Goal: Transaction & Acquisition: Book appointment/travel/reservation

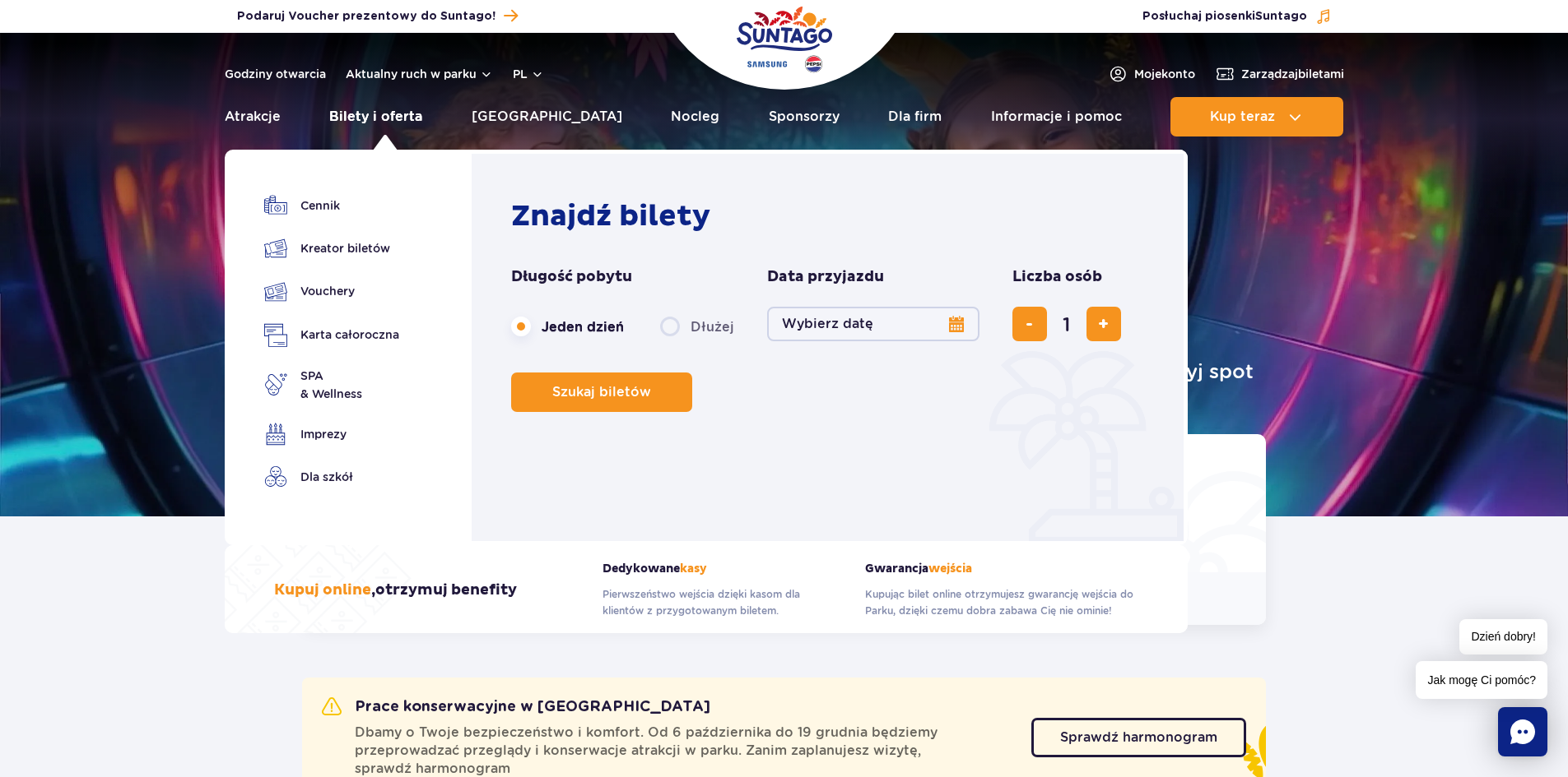
click at [355, 115] on link "Bilety i oferta" at bounding box center [376, 117] width 93 height 40
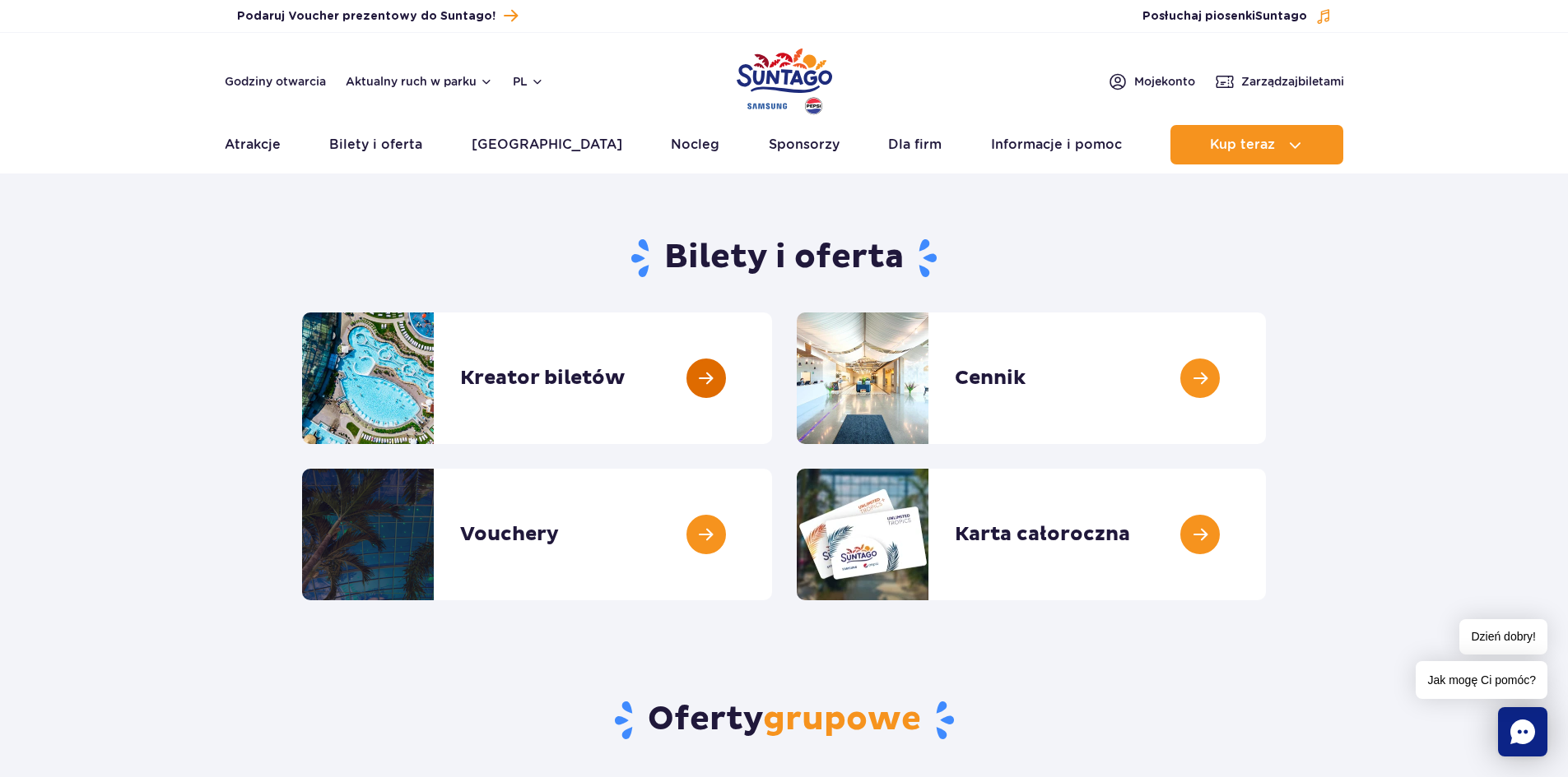
click at [772, 377] on link at bounding box center [772, 379] width 0 height 132
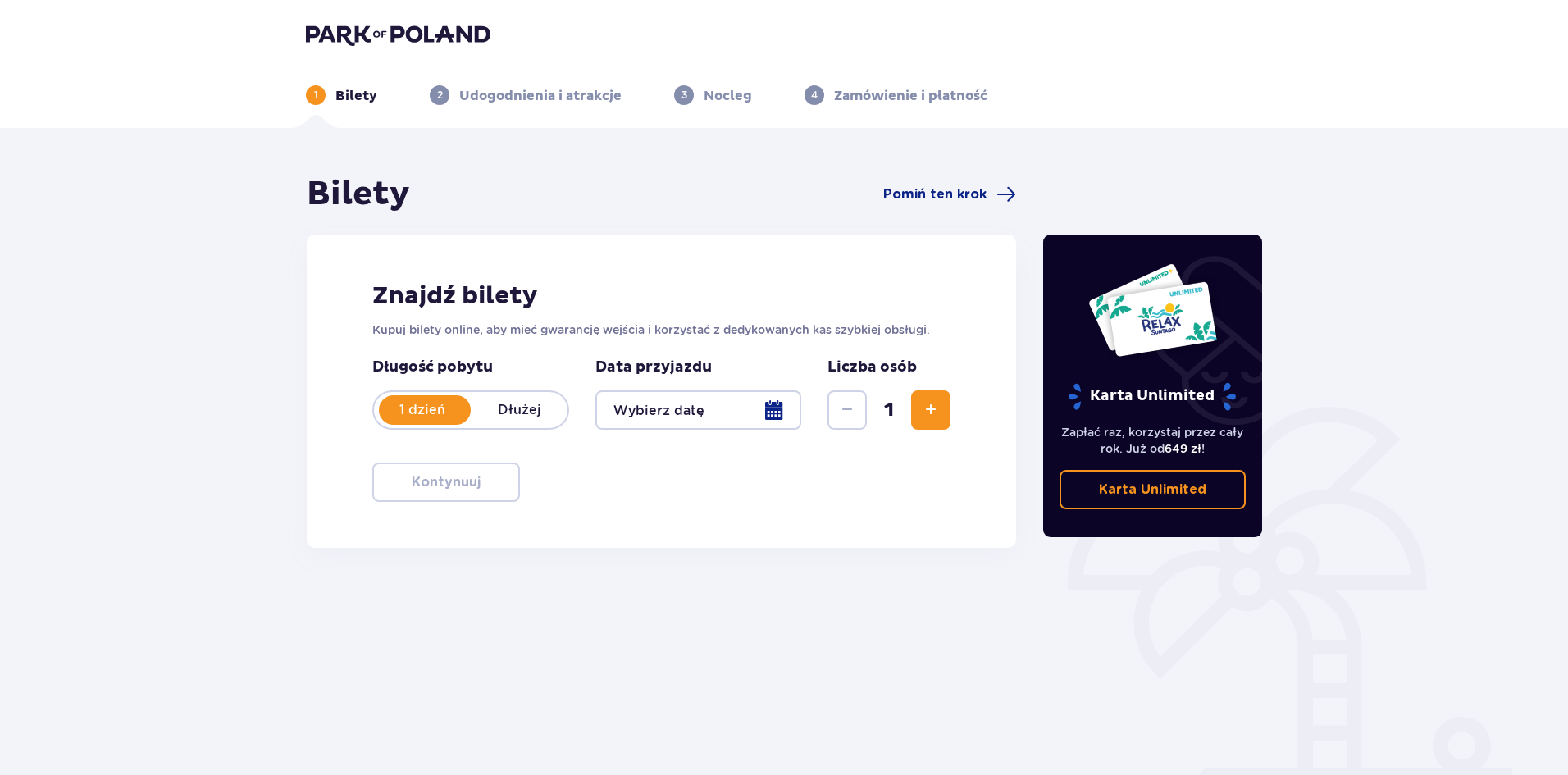
click at [644, 412] on div at bounding box center [699, 411] width 206 height 40
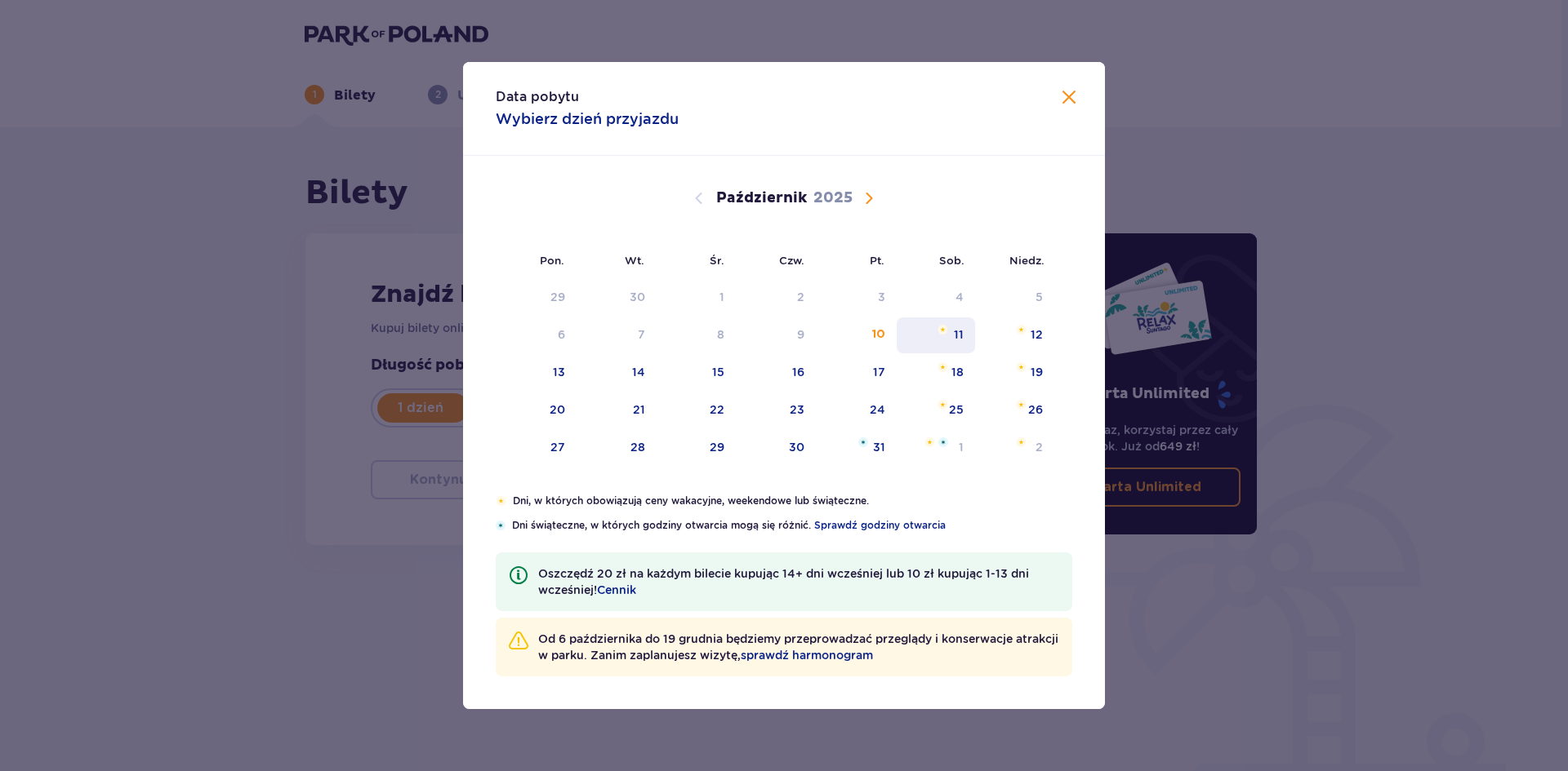
click at [956, 339] on div "11" at bounding box center [959, 334] width 9 height 16
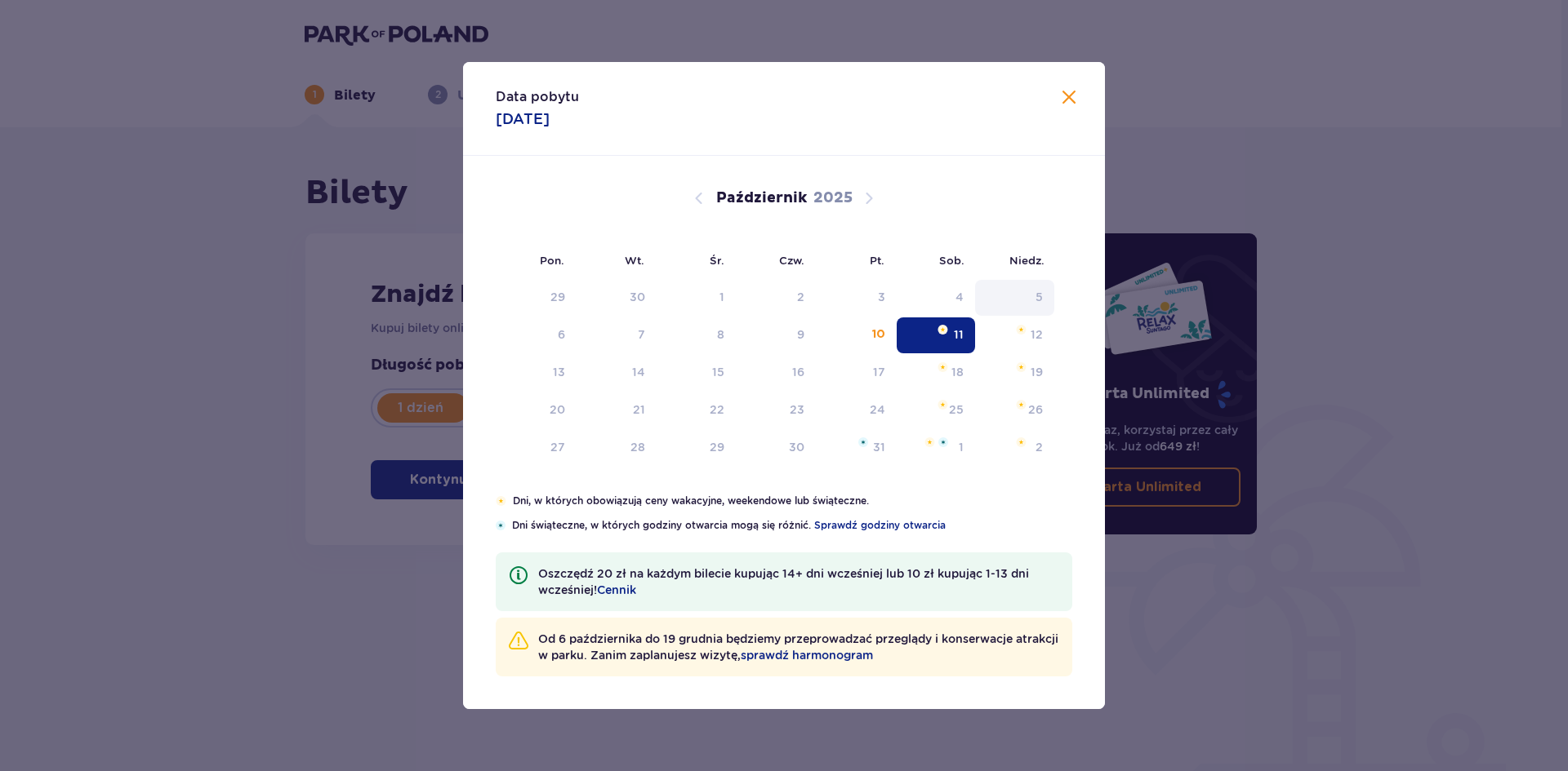
type input "11.10.25"
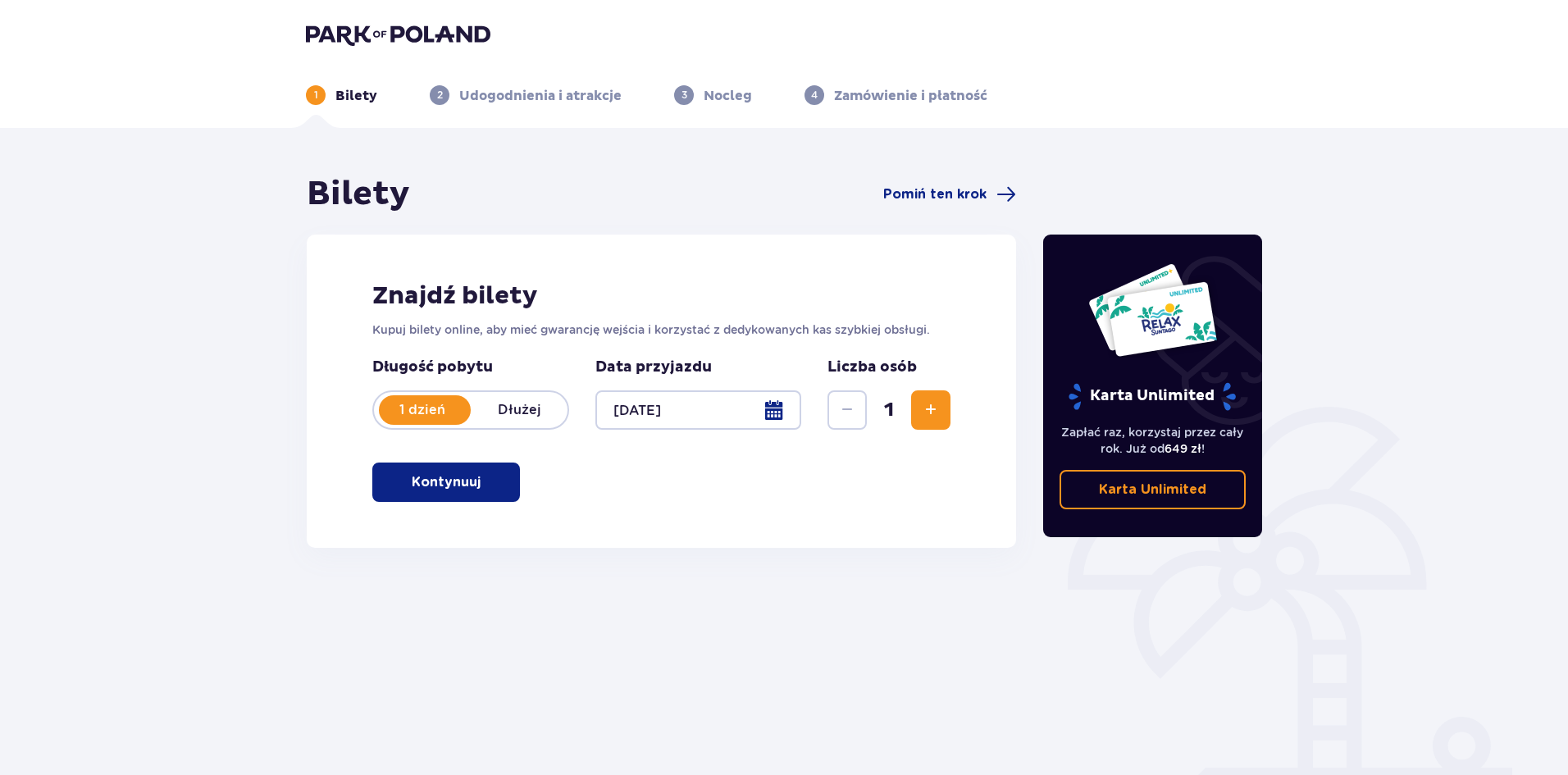
click at [474, 484] on span "button" at bounding box center [483, 482] width 20 height 20
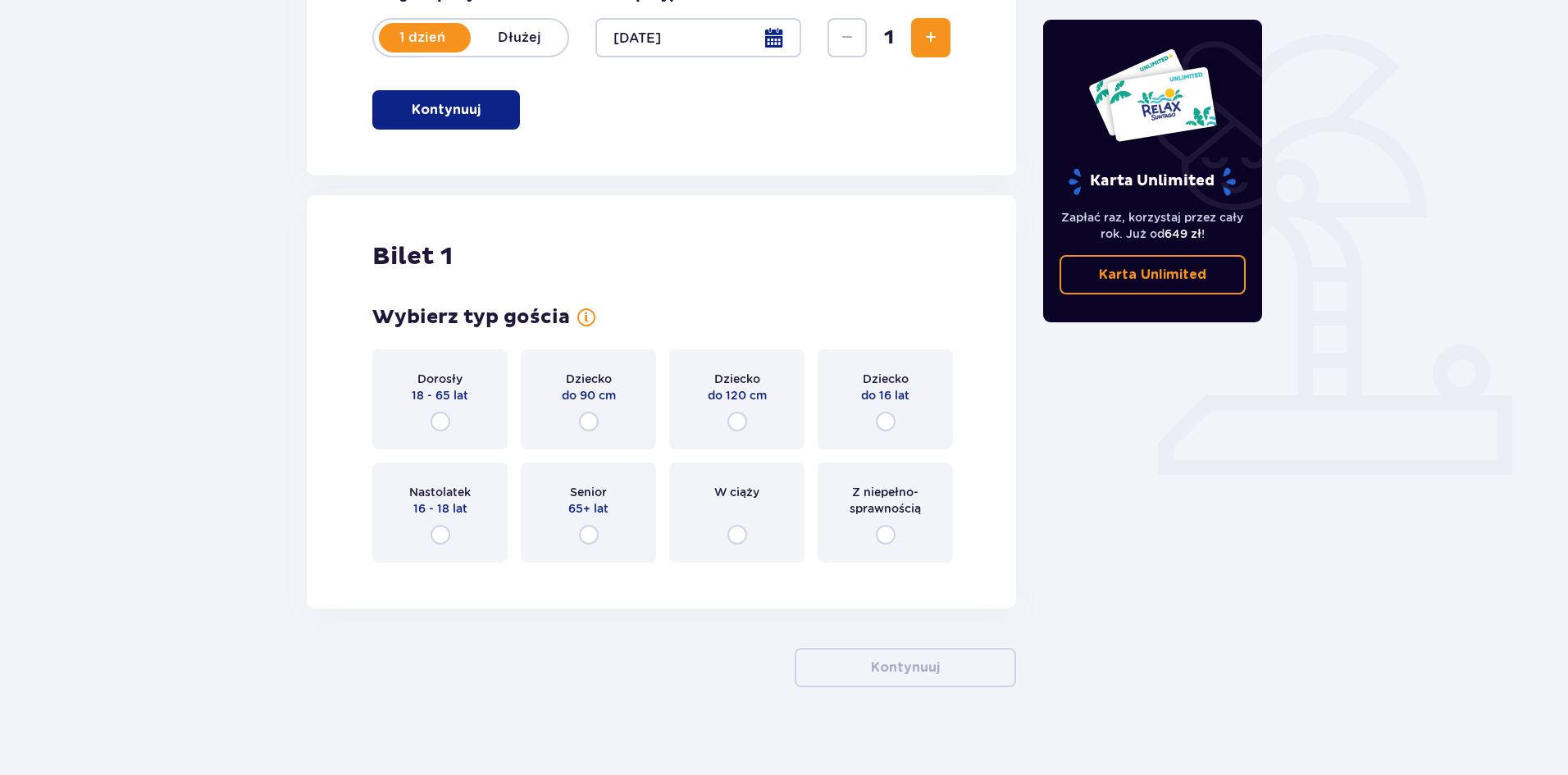
scroll to position [383, 0]
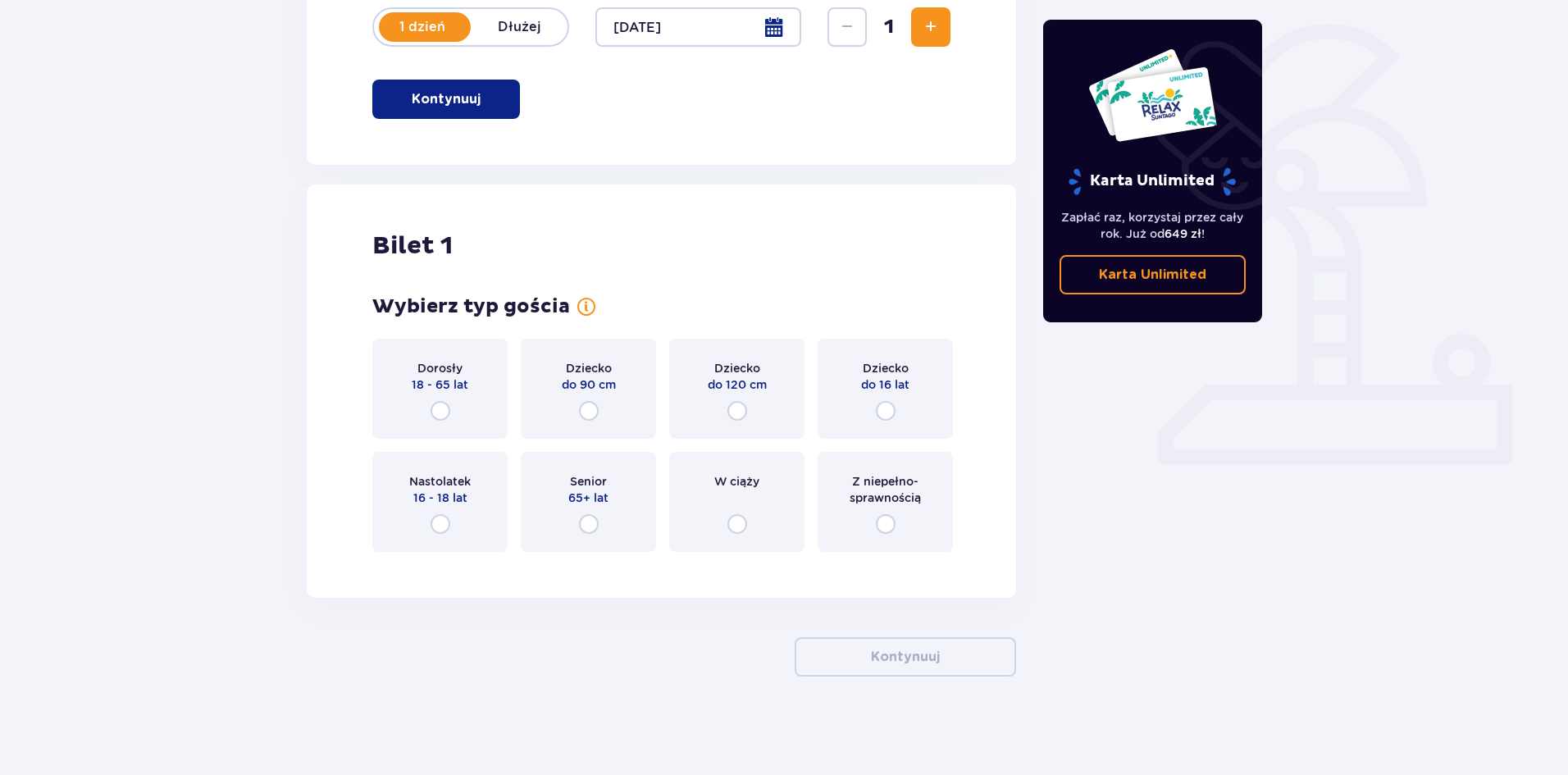
click at [884, 408] on input "radio" at bounding box center [885, 411] width 20 height 20
radio input "true"
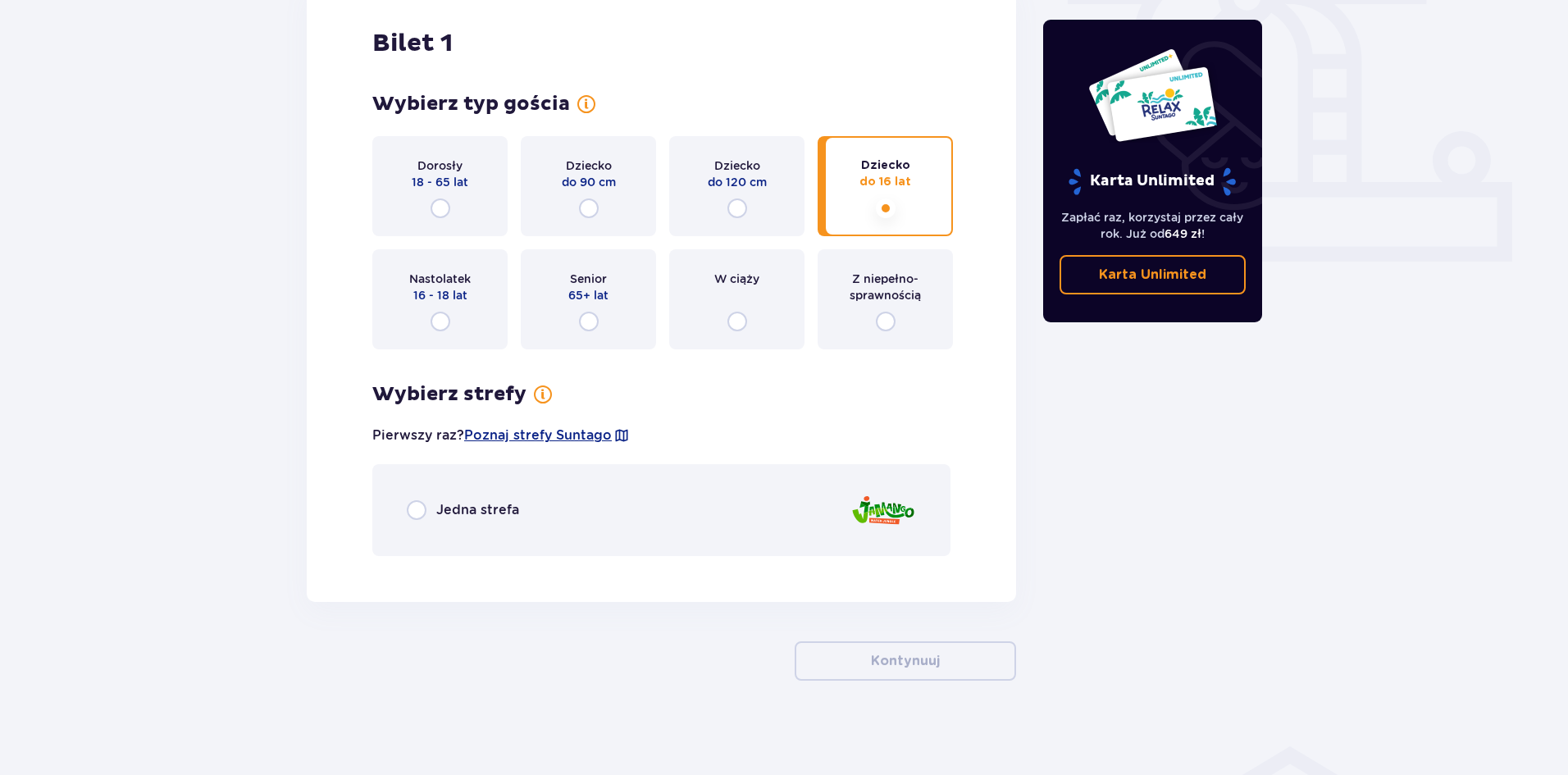
scroll to position [590, 0]
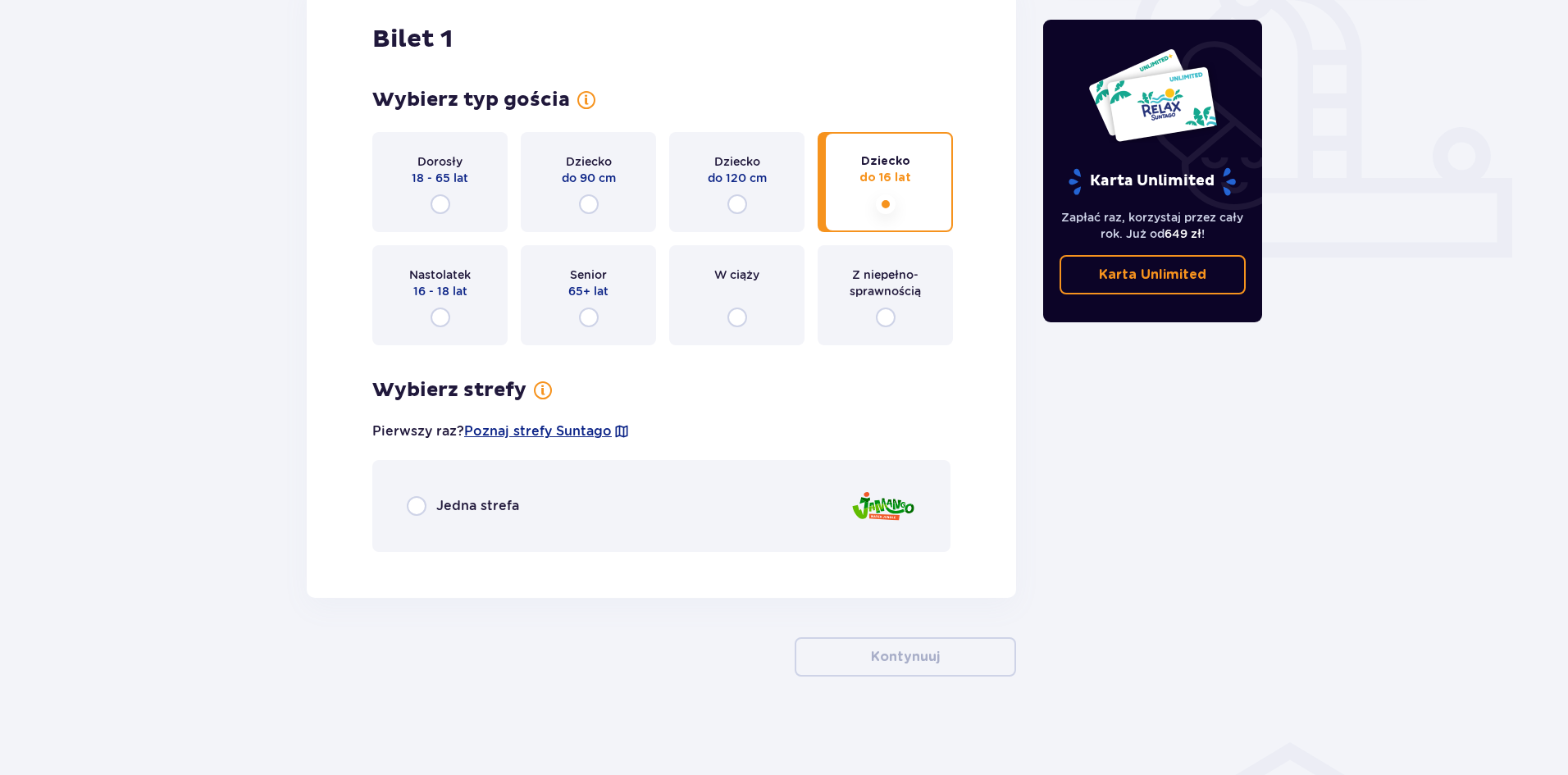
click at [418, 505] on input "radio" at bounding box center [416, 506] width 20 height 20
radio input "true"
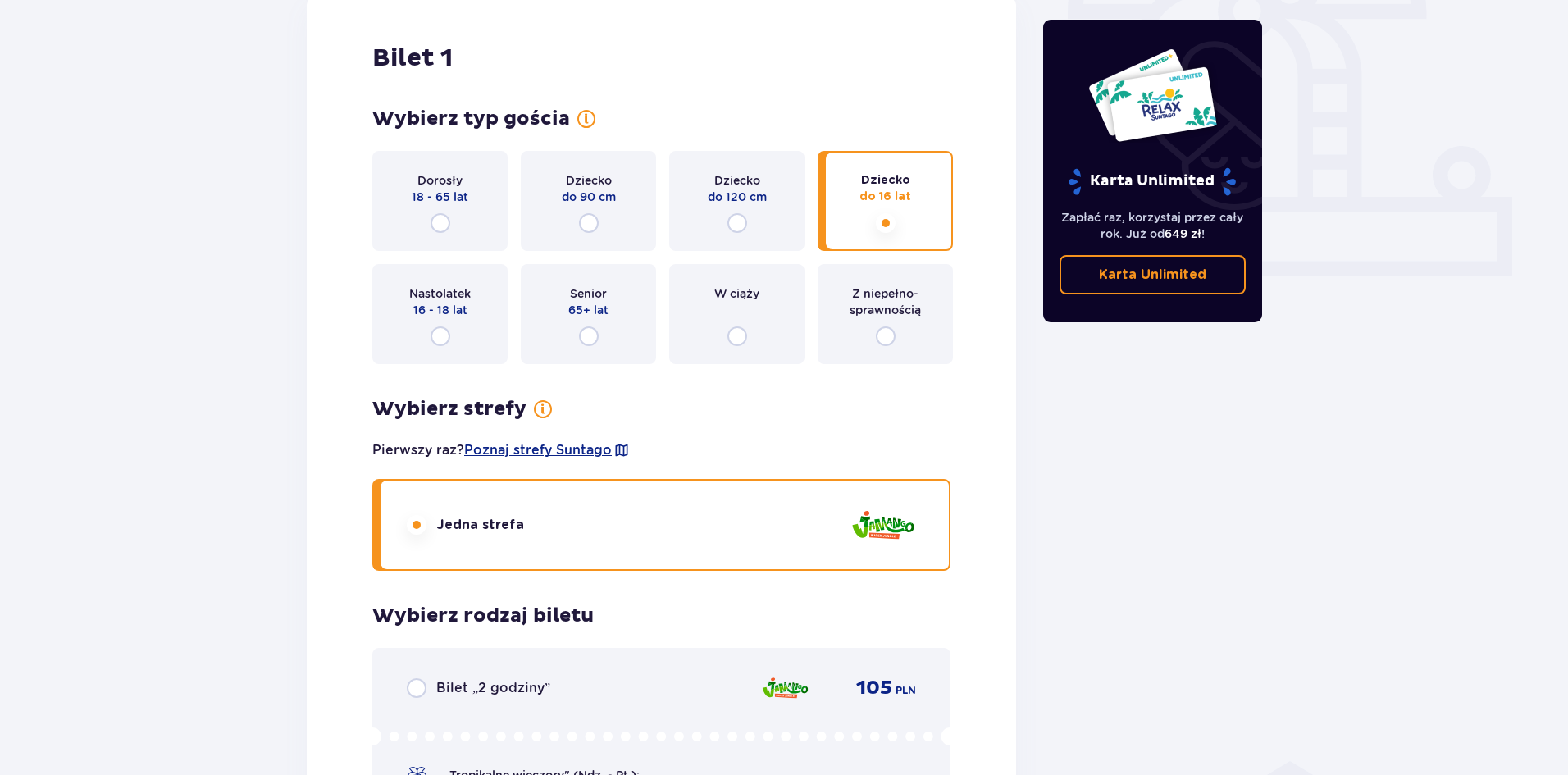
scroll to position [570, 0]
click at [731, 231] on input "radio" at bounding box center [737, 224] width 20 height 20
radio input "true"
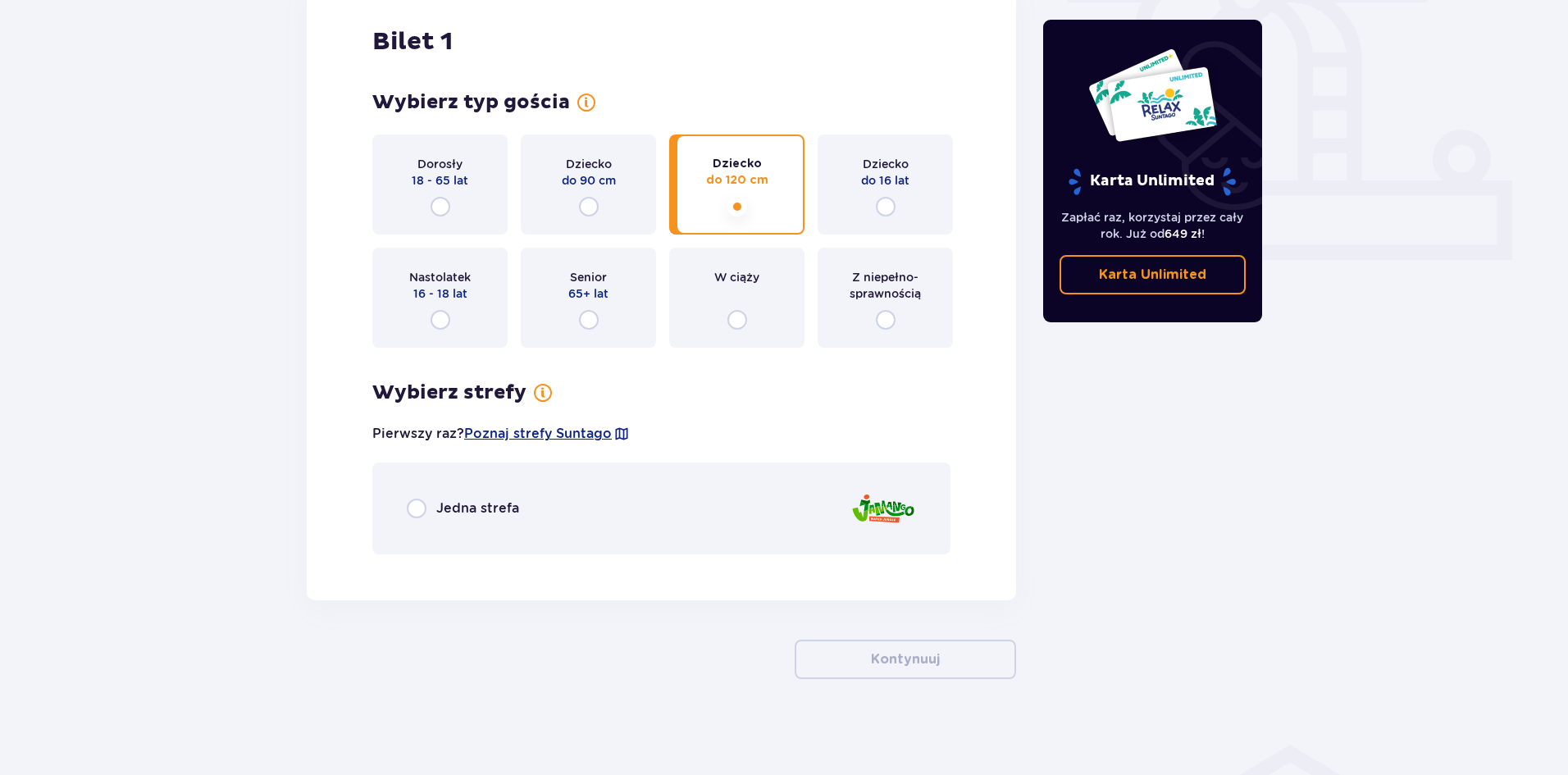
scroll to position [590, 0]
click at [416, 509] on input "radio" at bounding box center [416, 506] width 20 height 20
radio input "true"
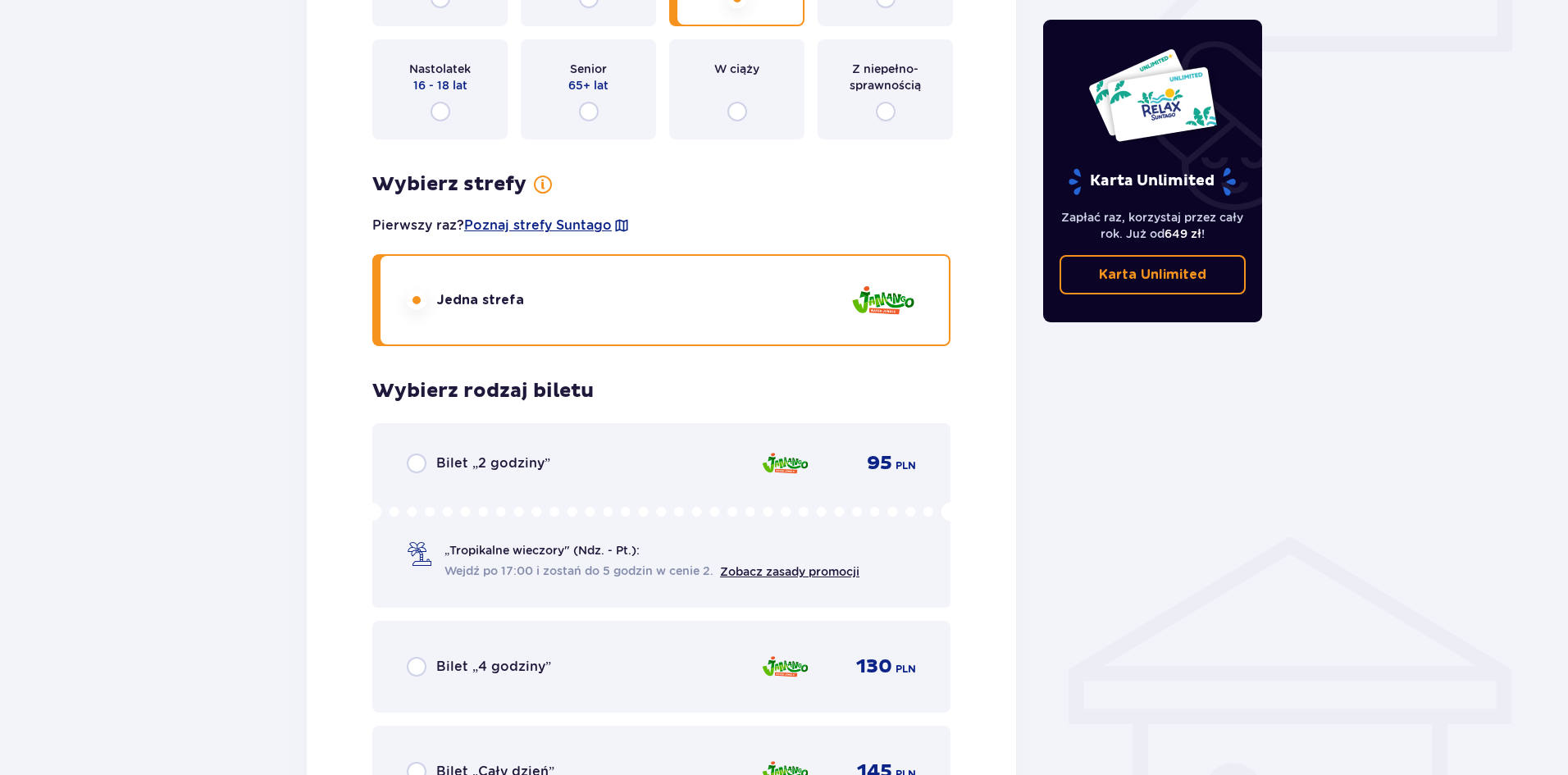
scroll to position [652, 0]
